Goal: Check status: Check status

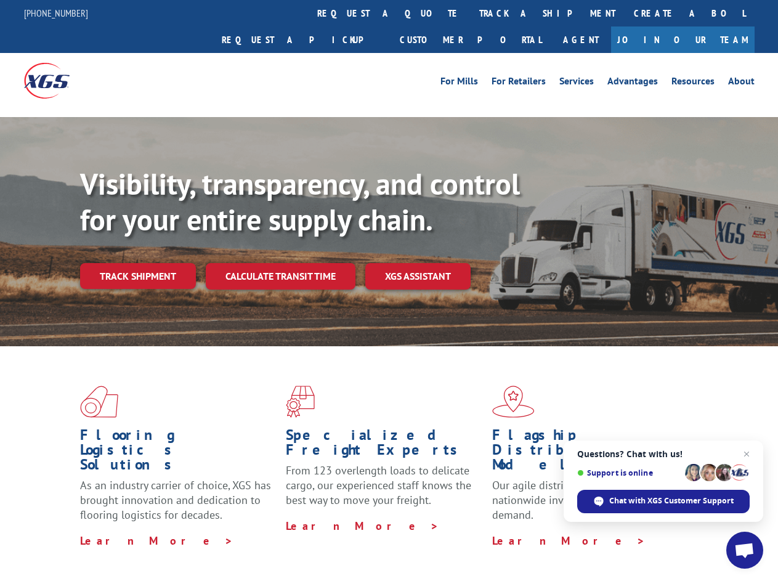
click at [389, 290] on div "Visibility, transparency, and control for your entire supply chain. Track shipm…" at bounding box center [429, 252] width 698 height 172
click at [470, 13] on link "track a shipment" at bounding box center [547, 13] width 155 height 26
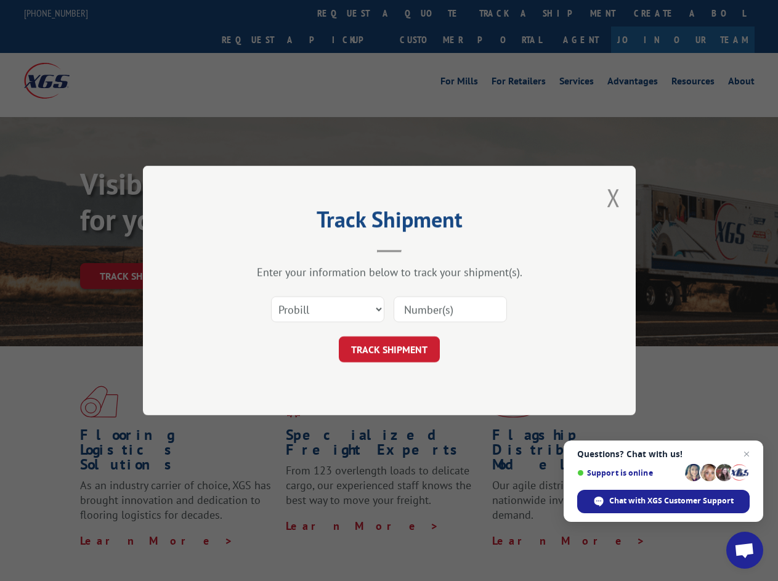
click at [430, 13] on div "Track Shipment Enter your information below to track your shipment(s). Select c…" at bounding box center [389, 290] width 778 height 581
click at [507, 13] on div "Track Shipment Enter your information below to track your shipment(s). Select c…" at bounding box center [389, 290] width 778 height 581
click at [137, 249] on div "Track Shipment Enter your information below to track your shipment(s). Select c…" at bounding box center [389, 290] width 778 height 581
click at [280, 249] on header "Track Shipment" at bounding box center [390, 232] width 370 height 42
click at [418, 249] on header "Track Shipment" at bounding box center [390, 232] width 370 height 42
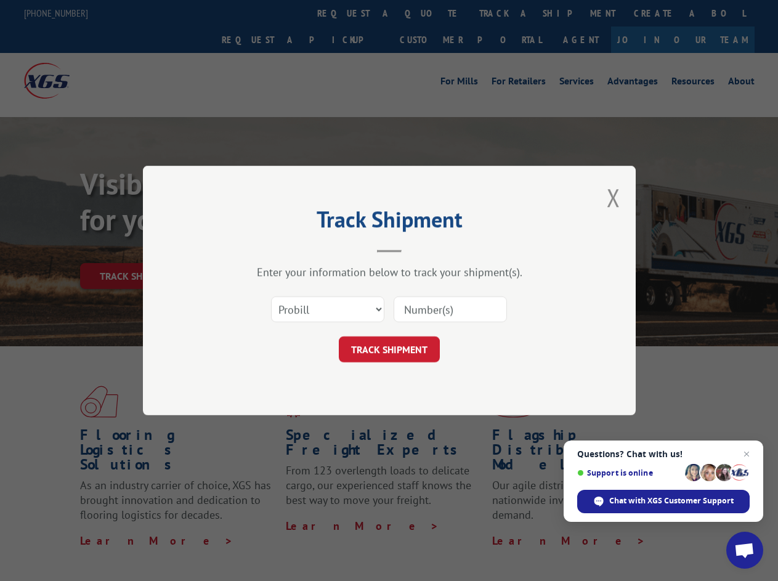
click at [745, 550] on span "Open chat" at bounding box center [744, 551] width 20 height 17
